Goal: Task Accomplishment & Management: Use online tool/utility

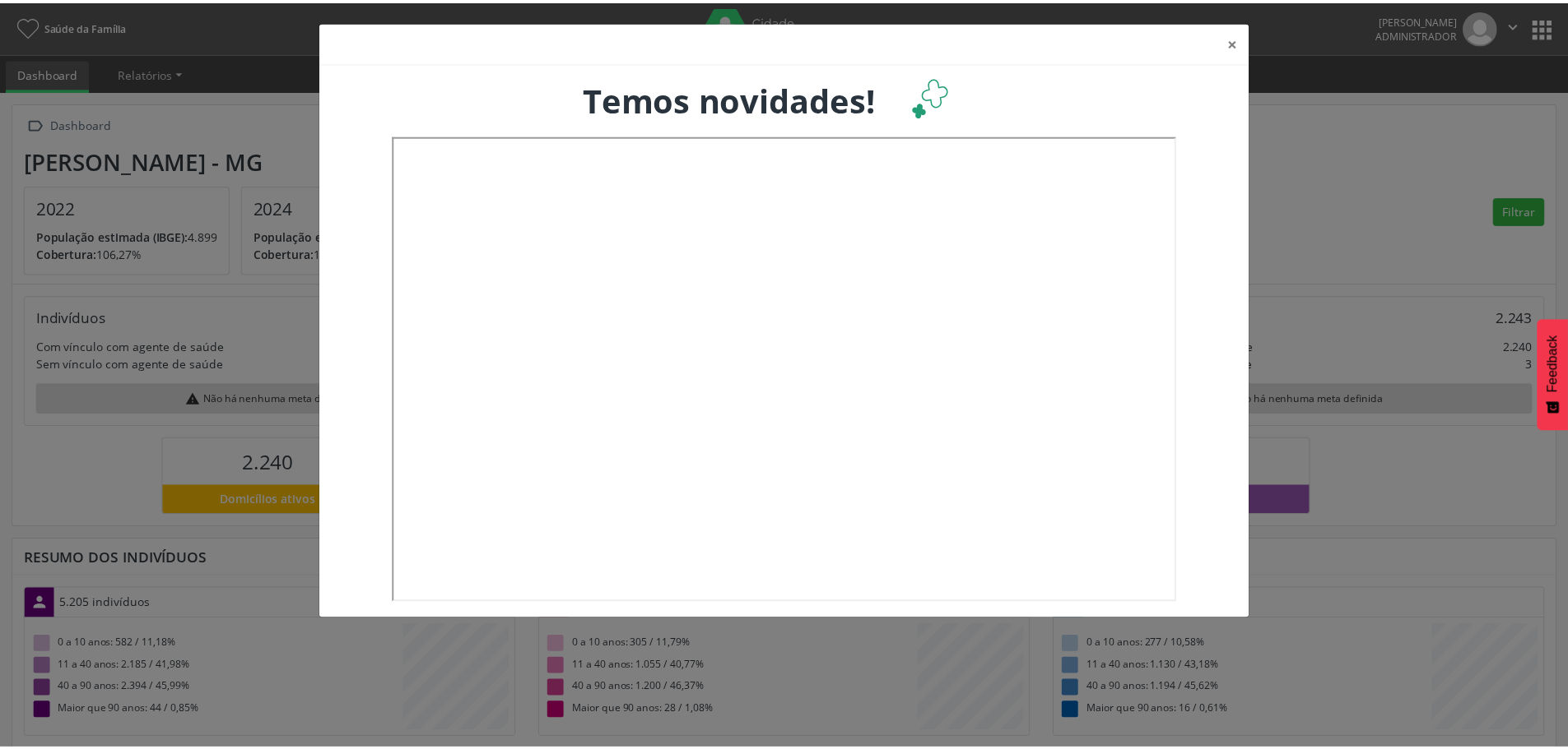
scroll to position [273, 519]
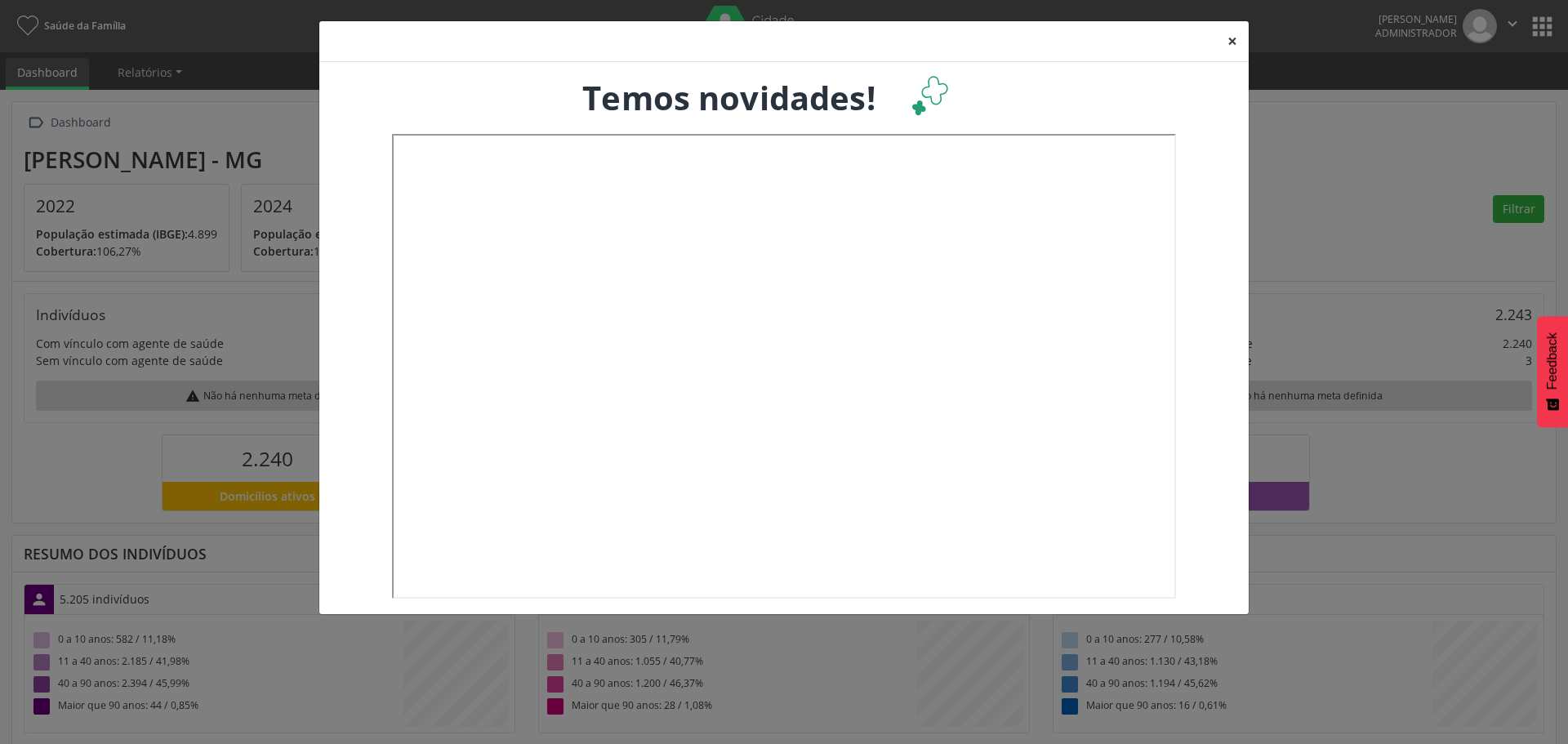
click at [1228, 36] on button "×" at bounding box center [1233, 41] width 33 height 40
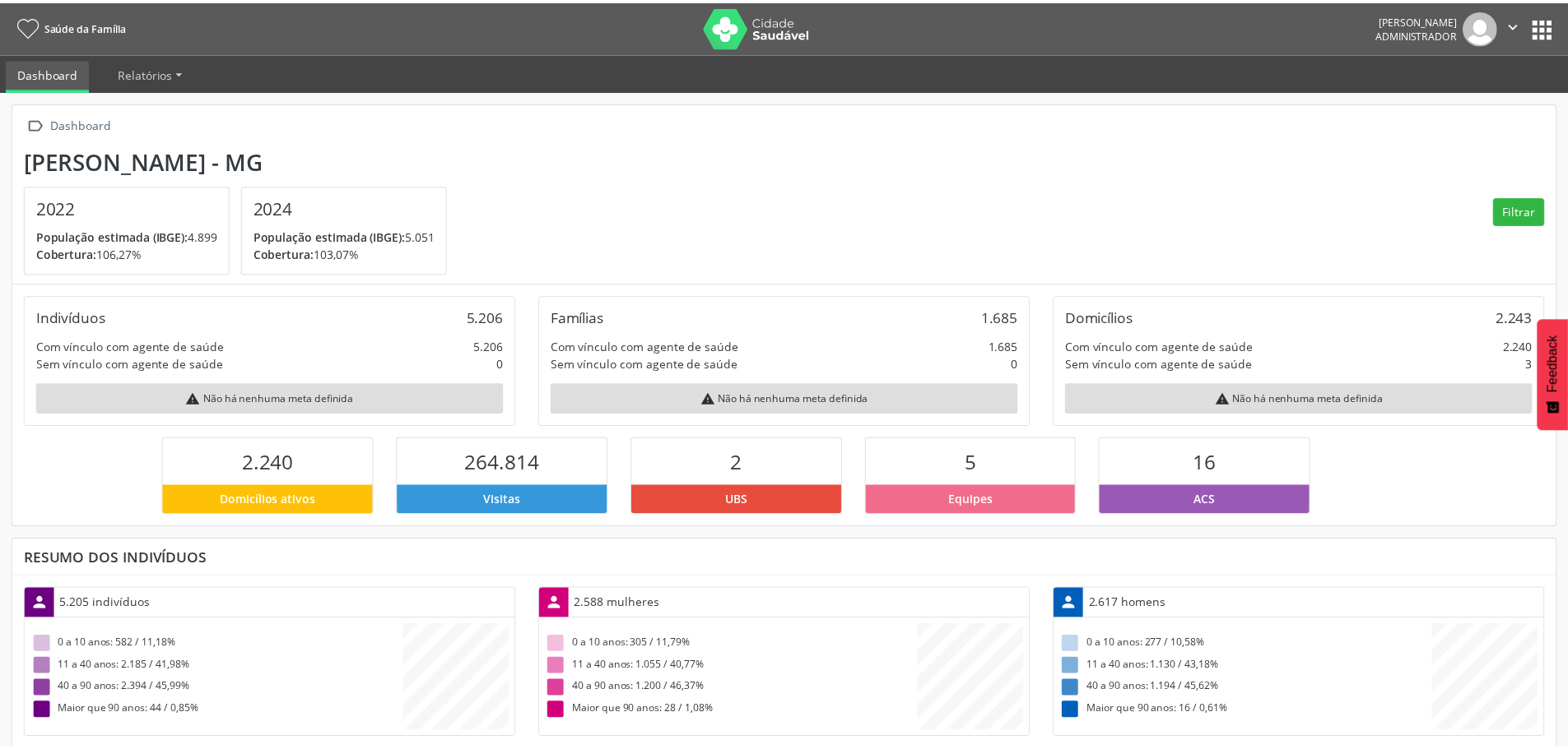
scroll to position [0, 0]
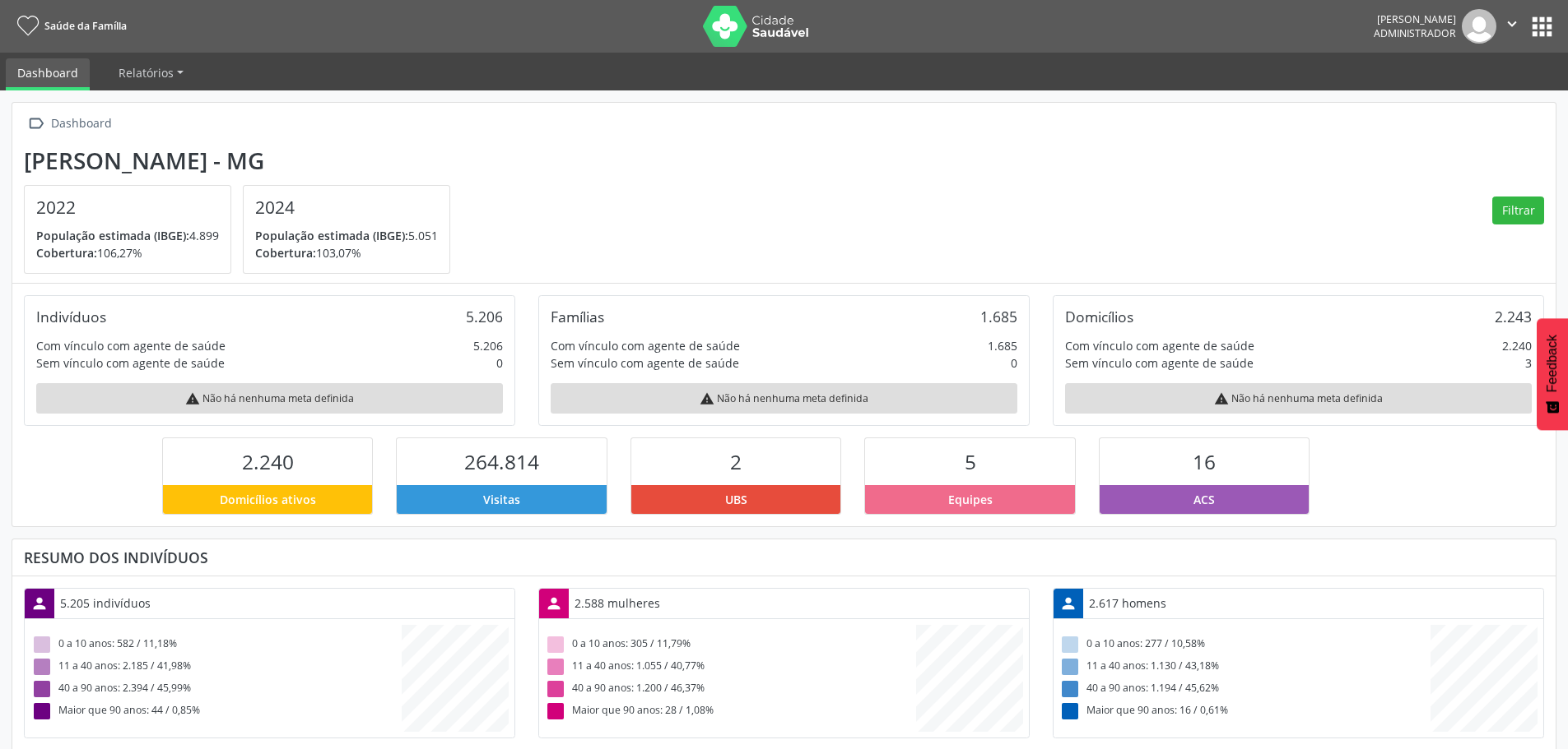
click at [1537, 24] on button "apps" at bounding box center [1542, 26] width 29 height 29
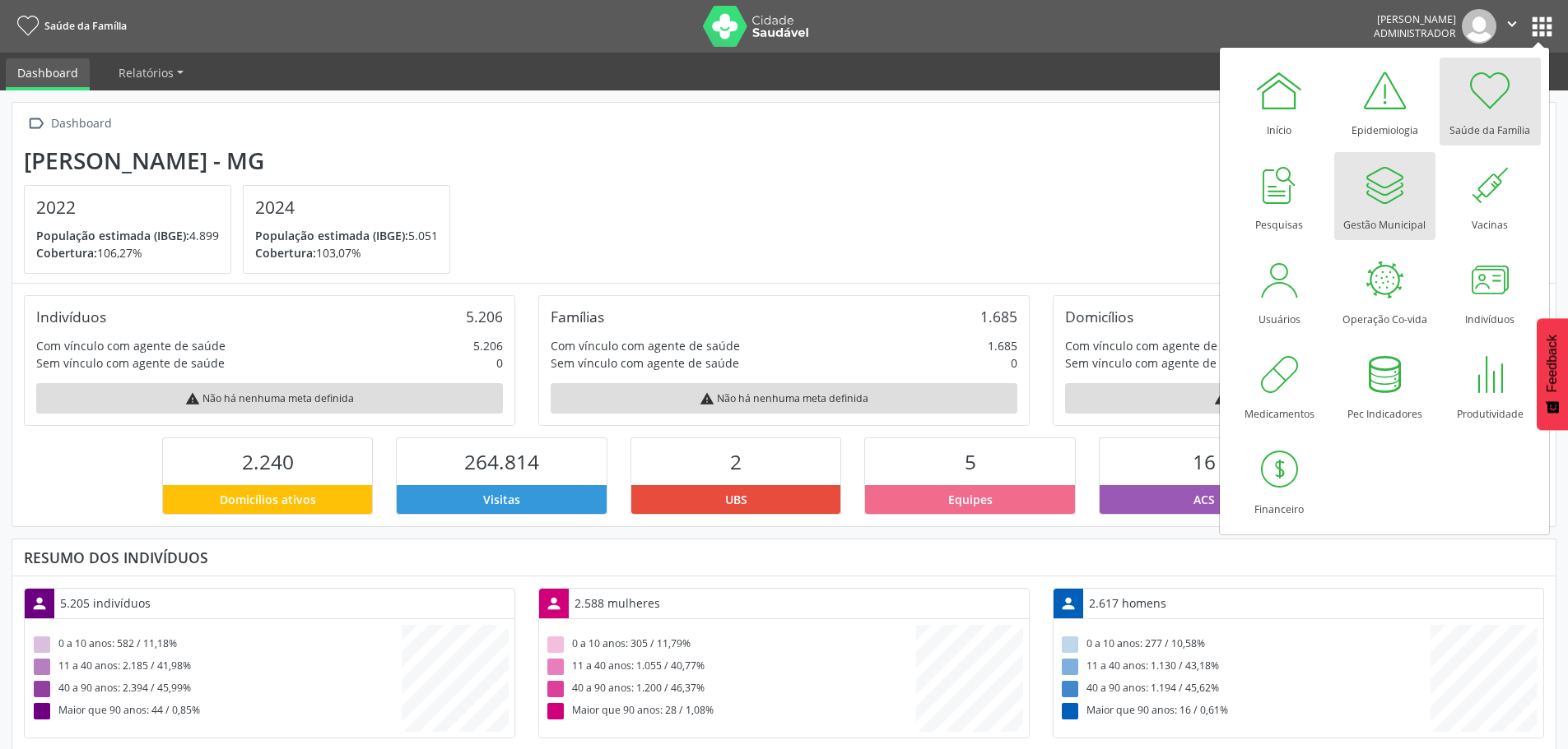
click at [1376, 210] on div "Gestão Municipal" at bounding box center [1385, 220] width 82 height 22
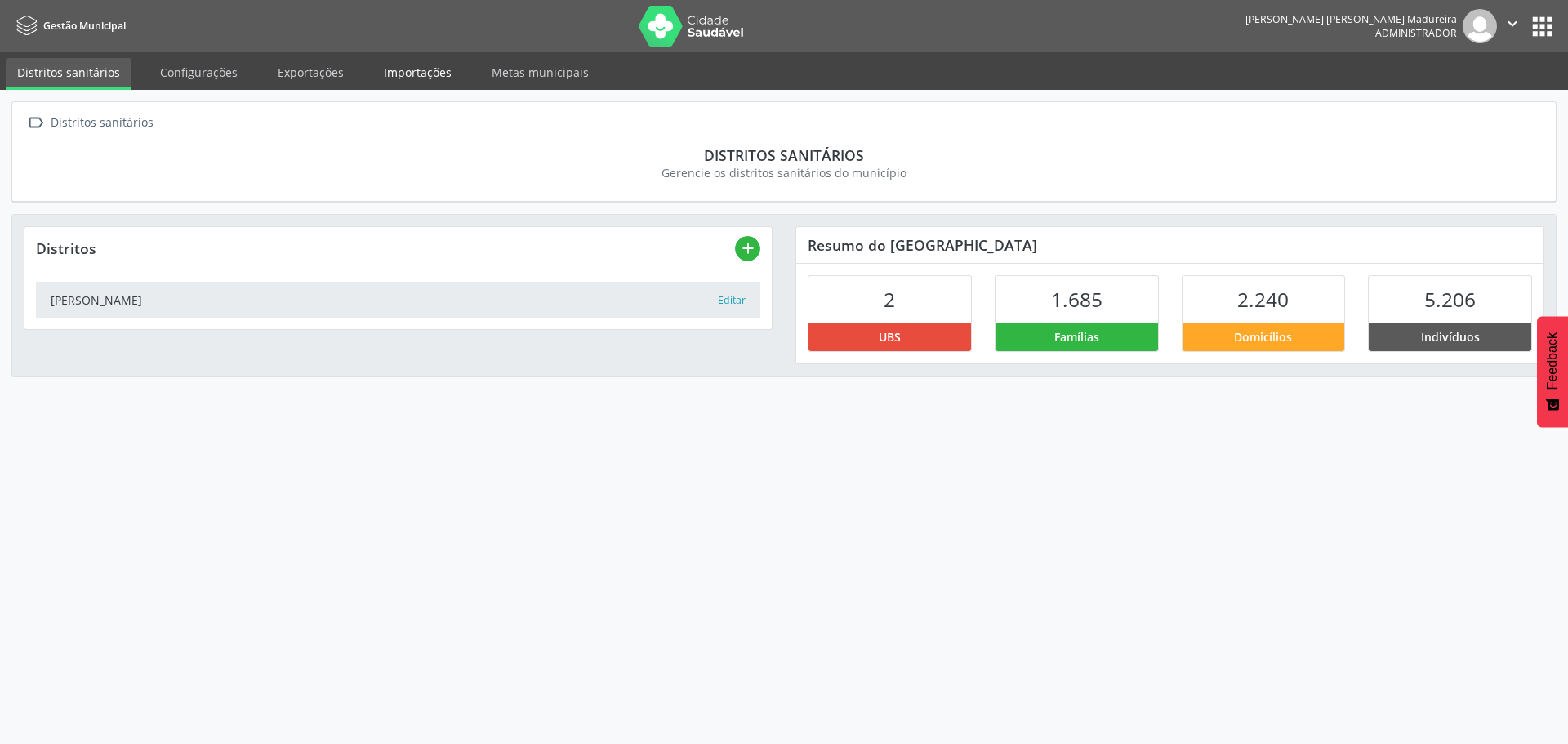
click at [415, 75] on link "Importações" at bounding box center [418, 72] width 91 height 29
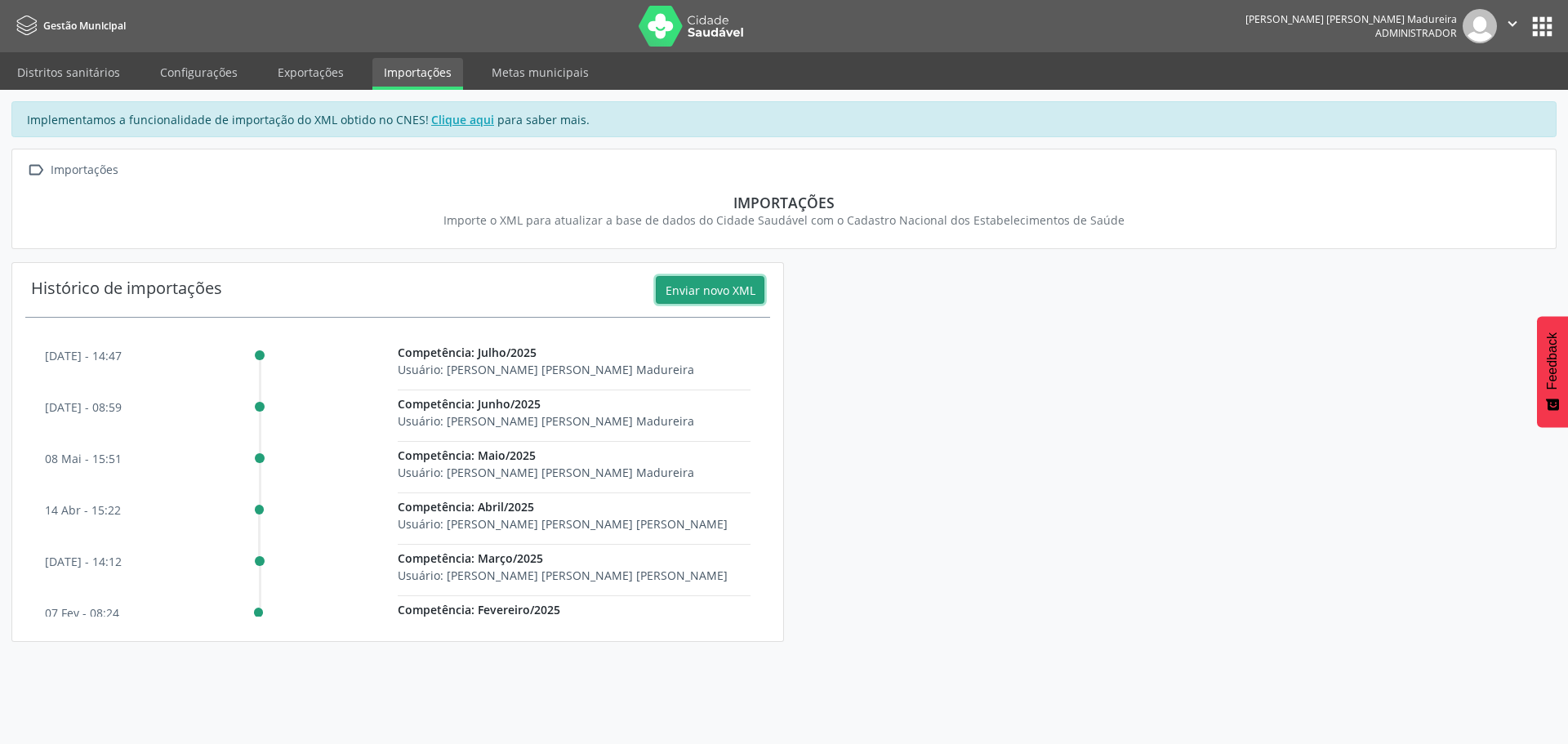
click at [702, 294] on button "Enviar novo XML" at bounding box center [710, 290] width 108 height 28
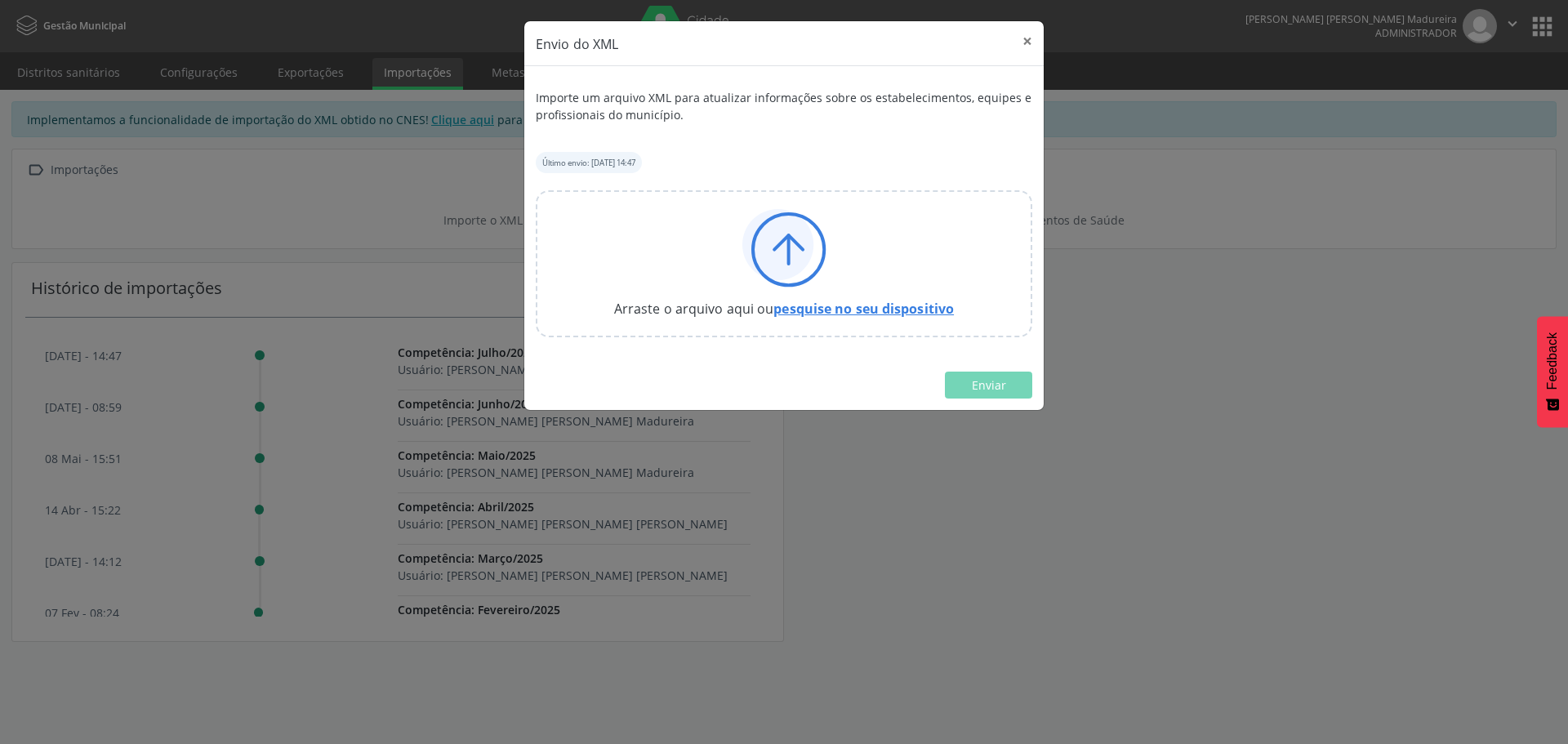
click at [826, 307] on link "pesquise no seu dispositivo" at bounding box center [863, 309] width 180 height 18
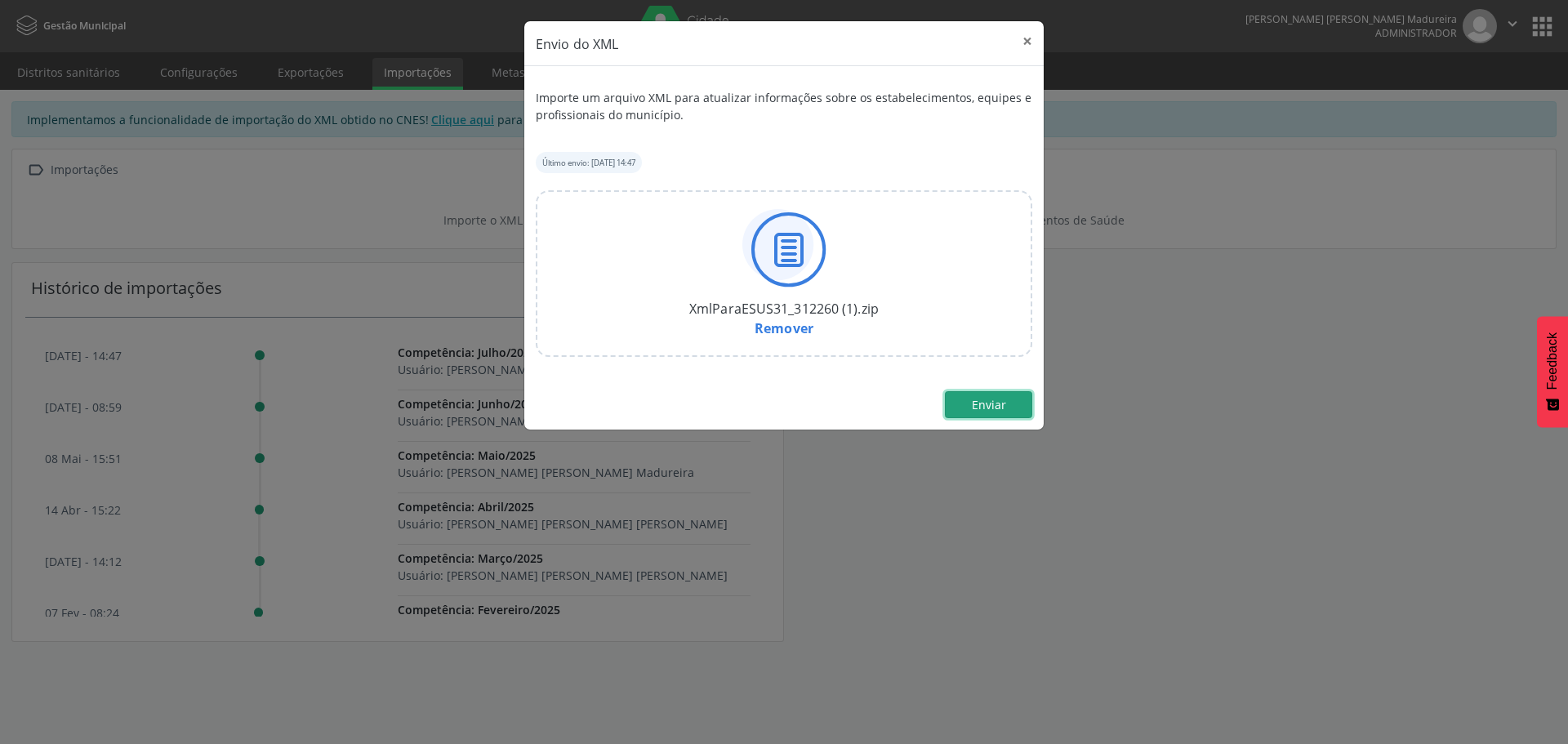
click at [988, 398] on span "Enviar" at bounding box center [989, 405] width 35 height 16
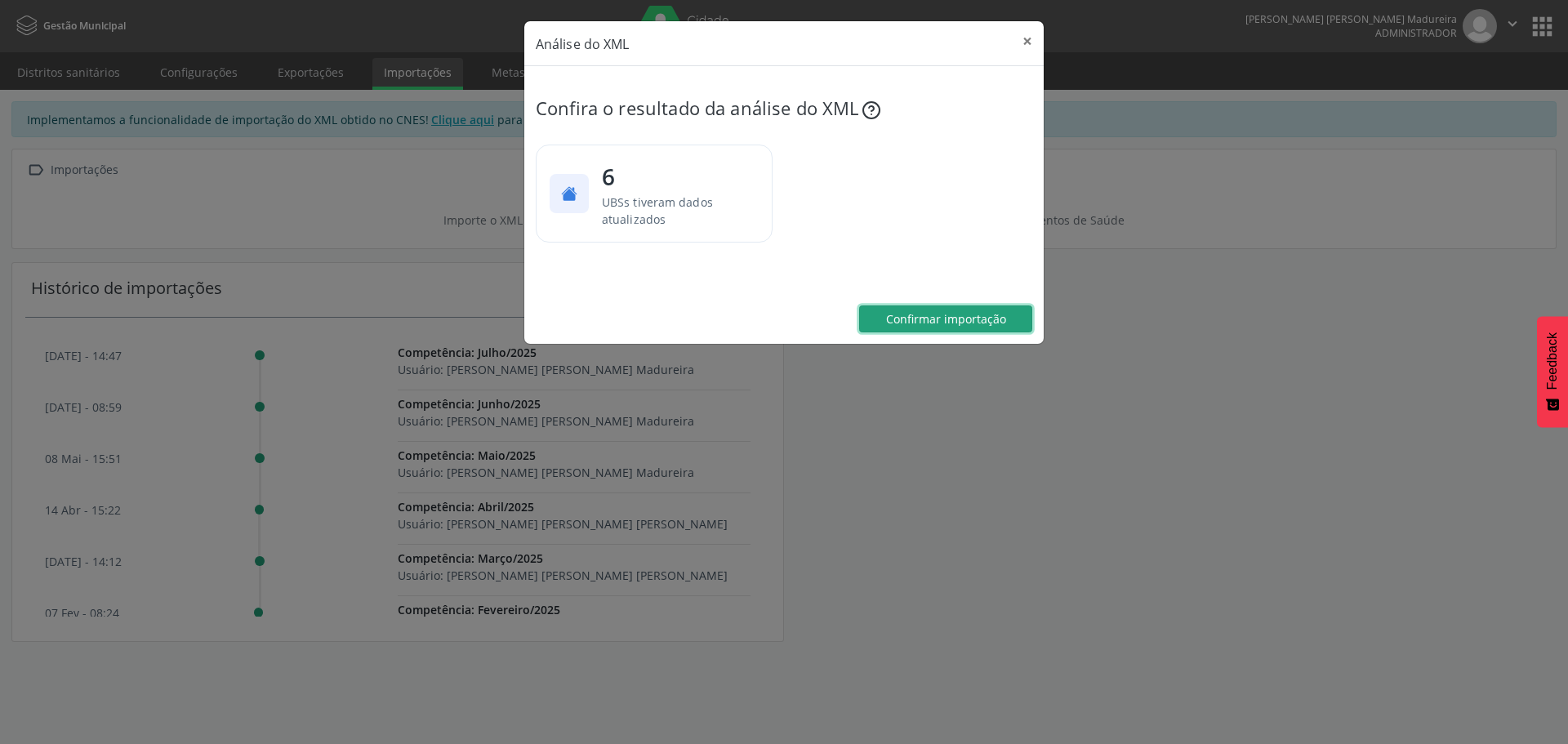
click at [958, 322] on span "Confirmar importação" at bounding box center [946, 319] width 120 height 16
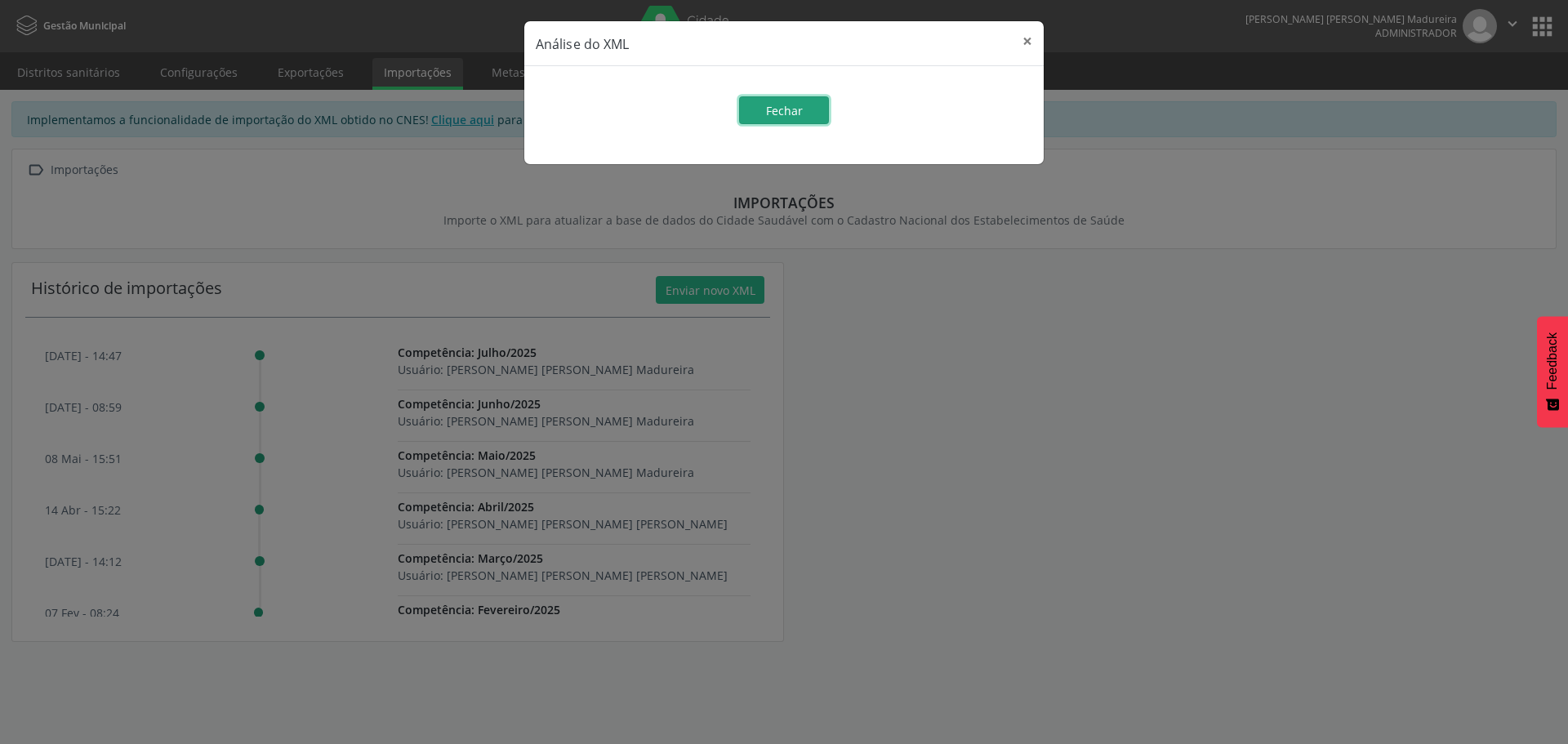
click at [790, 120] on button "Fechar" at bounding box center [784, 110] width 90 height 28
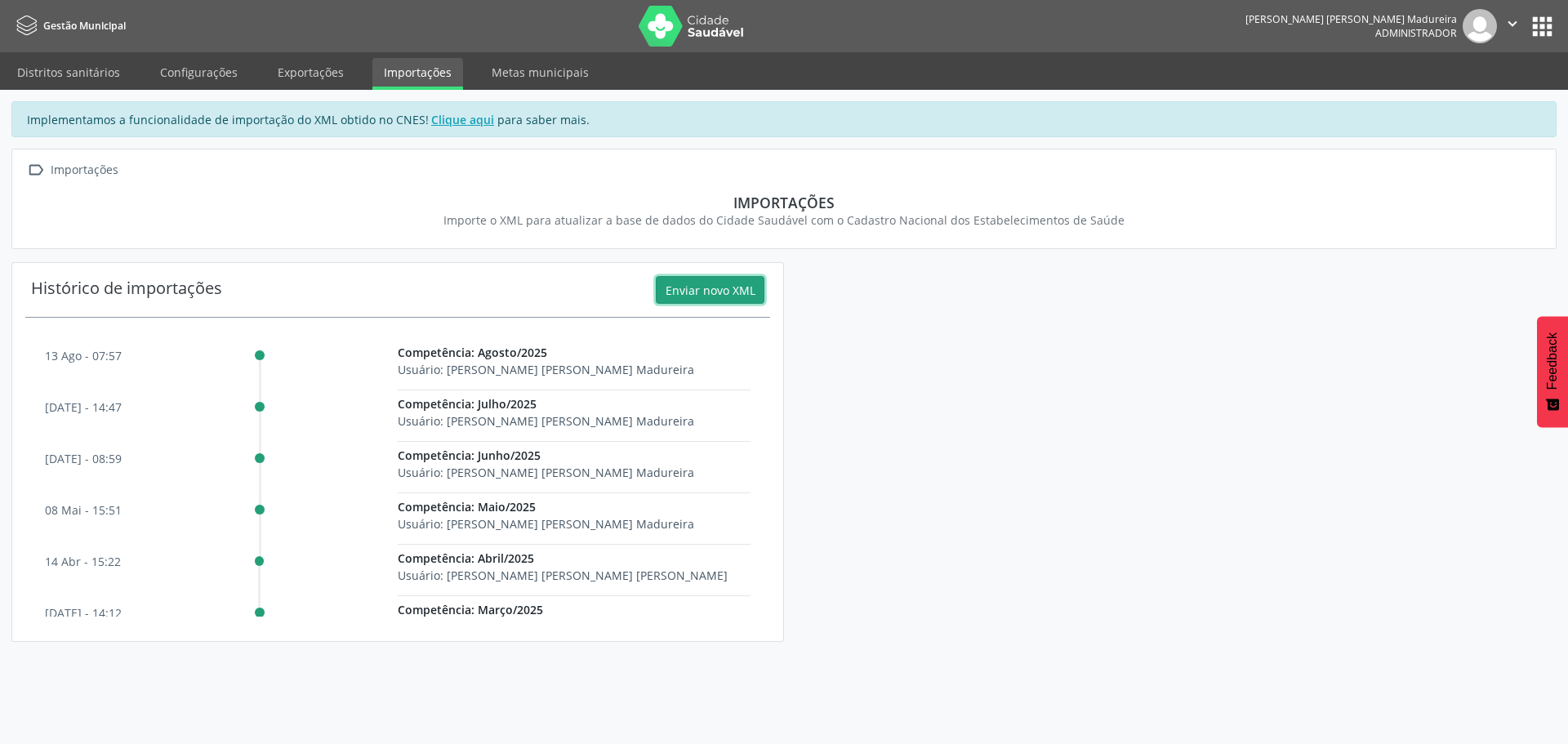
click at [1509, 23] on icon "" at bounding box center [1513, 23] width 18 height 18
click at [1467, 96] on link "Sair" at bounding box center [1471, 100] width 113 height 23
